Goal: Find specific page/section: Find specific page/section

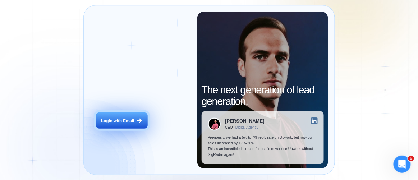
click at [111, 121] on div "Login with Email" at bounding box center [117, 121] width 33 height 6
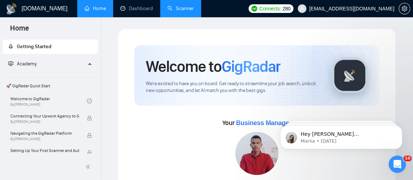
click at [192, 12] on link "Scanner" at bounding box center [181, 8] width 27 height 6
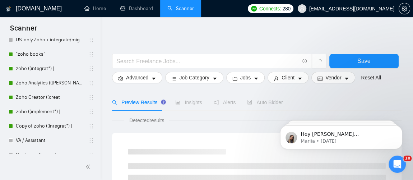
scroll to position [59, 0]
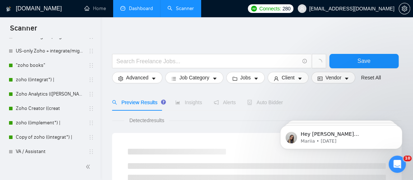
click at [136, 12] on link "Dashboard" at bounding box center [136, 8] width 33 height 6
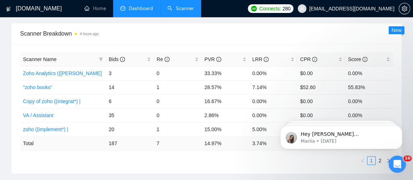
scroll to position [319, 0]
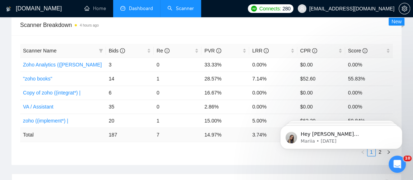
click at [177, 12] on link "Scanner" at bounding box center [181, 8] width 27 height 6
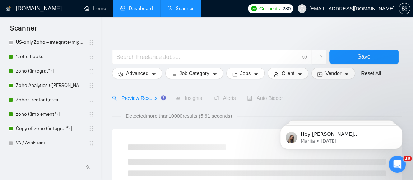
scroll to position [68, 0]
click at [60, 125] on link "Copy of zoho ((integrat*) |" at bounding box center [50, 128] width 68 height 14
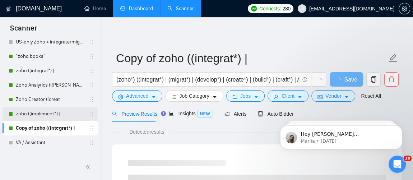
click at [50, 116] on link "zoho ((implement*) |" at bounding box center [50, 114] width 68 height 14
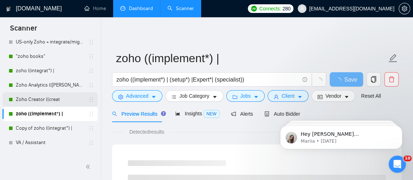
click at [47, 101] on link "Zoho Creator ((creat" at bounding box center [50, 99] width 68 height 14
